Goal: Task Accomplishment & Management: Complete application form

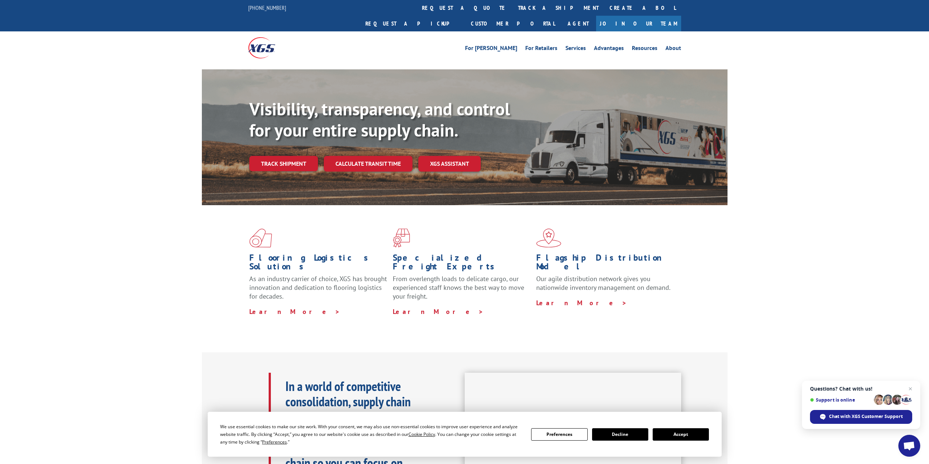
click at [657, 16] on link "Join Our Team" at bounding box center [638, 24] width 85 height 16
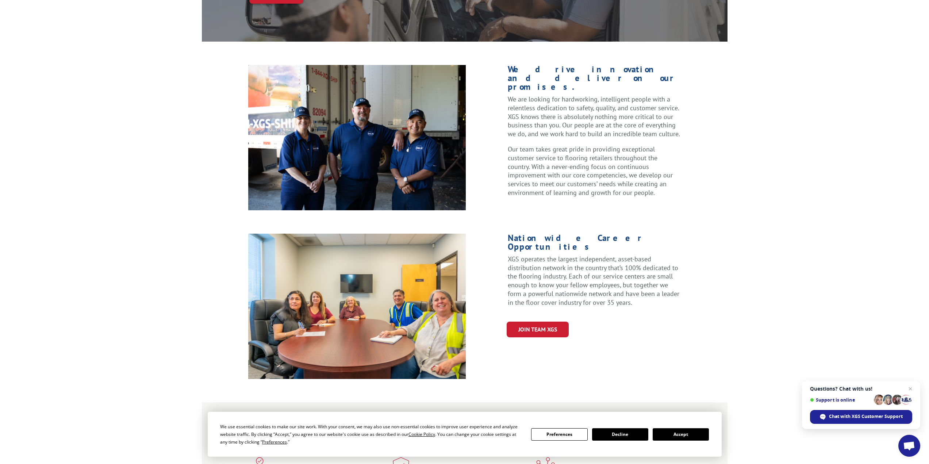
scroll to position [110, 0]
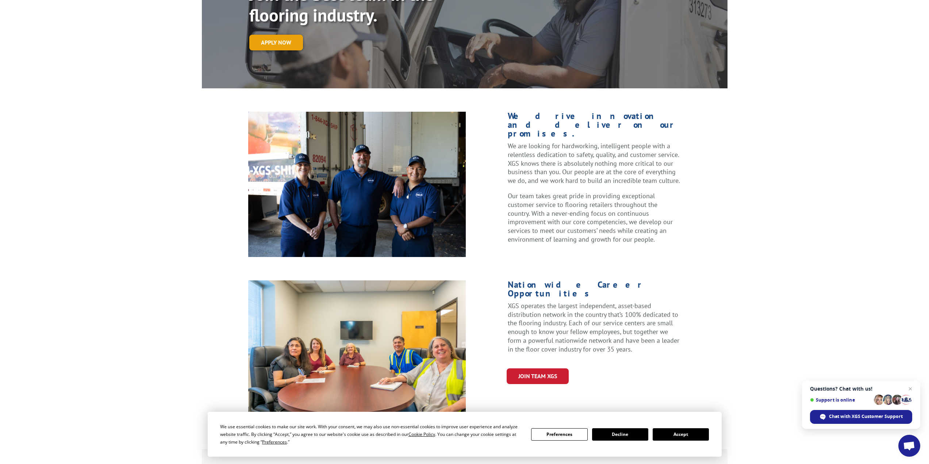
click at [274, 35] on link "Apply now" at bounding box center [276, 43] width 54 height 16
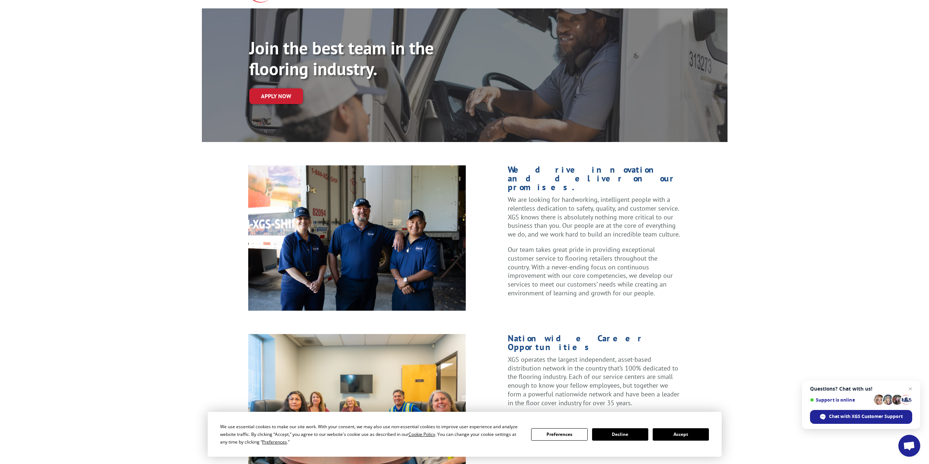
scroll to position [0, 0]
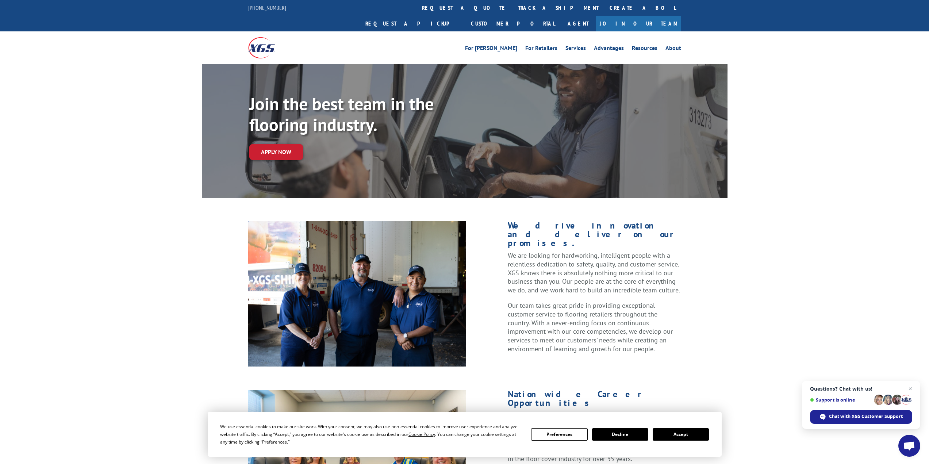
click at [260, 37] on img at bounding box center [261, 47] width 27 height 21
